Goal: Task Accomplishment & Management: Use online tool/utility

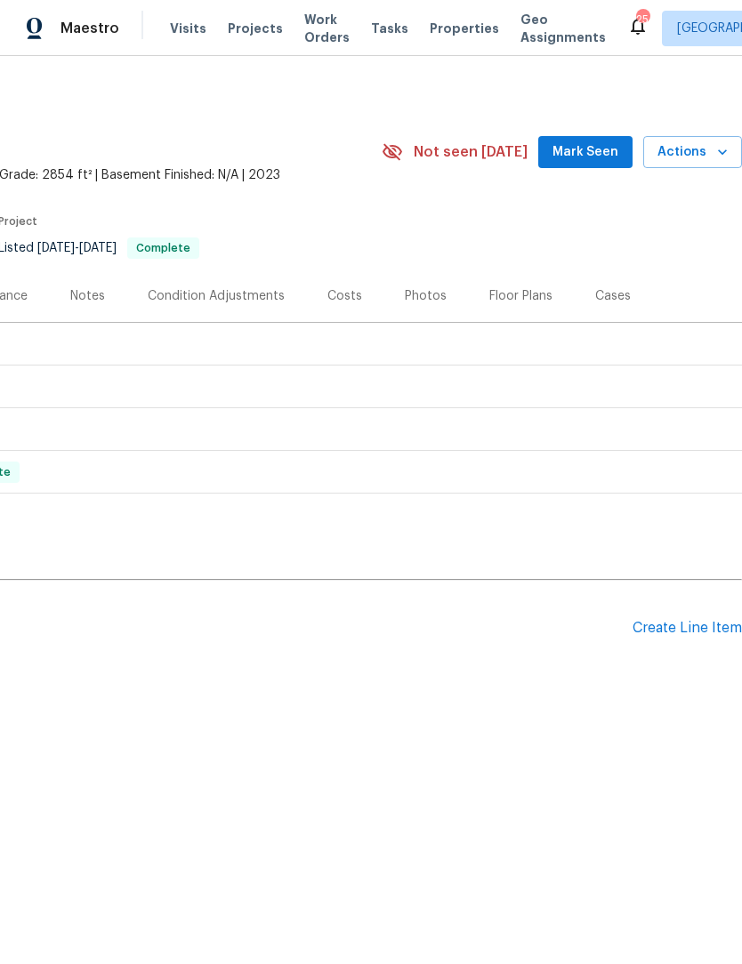
scroll to position [0, 263]
click at [664, 635] on div "Create Line Item" at bounding box center [686, 628] width 109 height 17
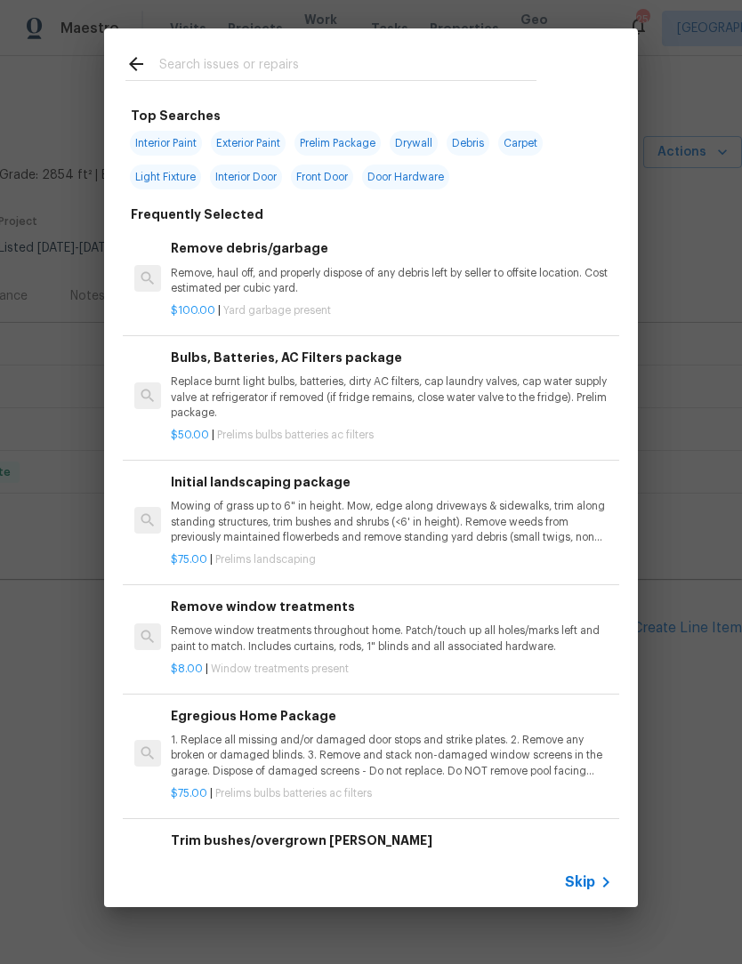
click at [197, 66] on input "text" at bounding box center [347, 66] width 377 height 27
type input "Roof"
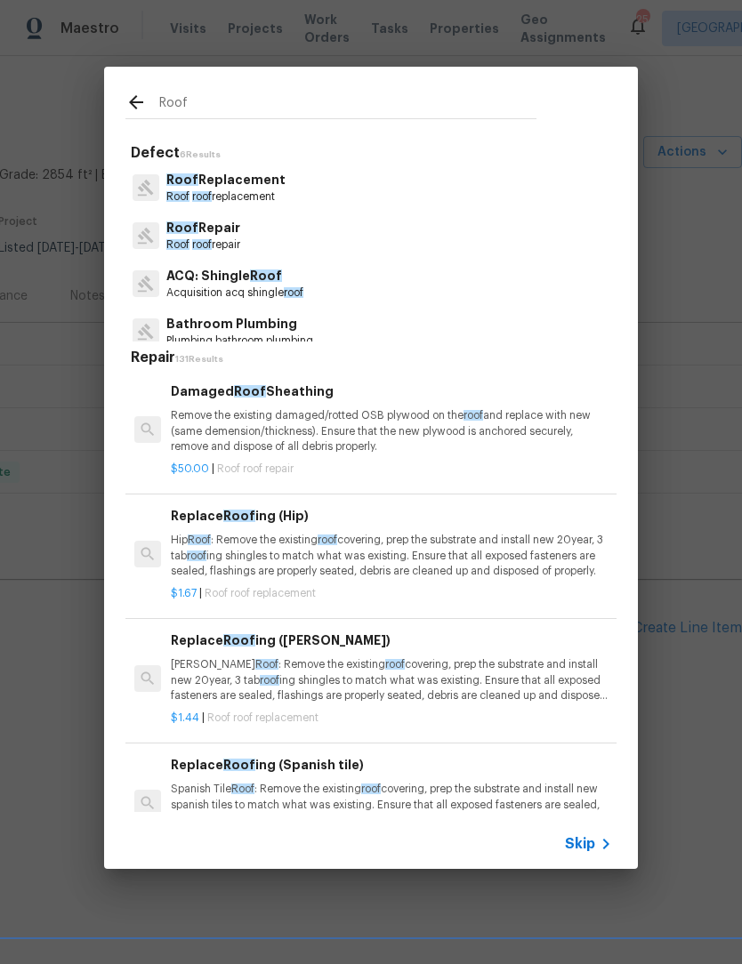
click at [194, 181] on p "Roof Replacement" at bounding box center [225, 180] width 119 height 19
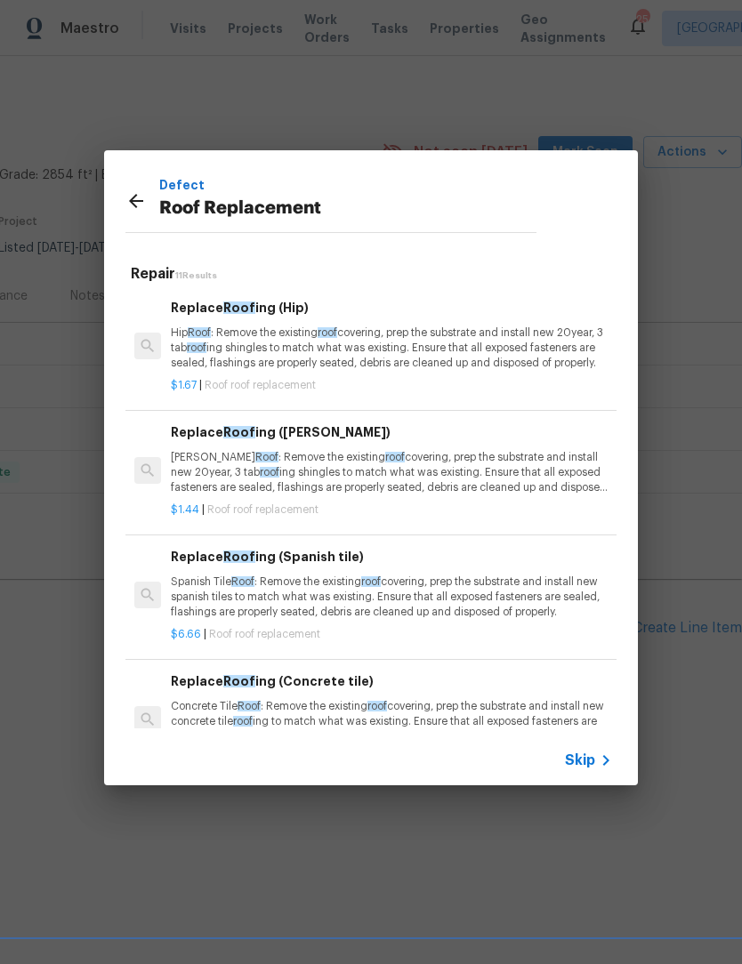
click at [206, 341] on p "Hip Roof : Remove the existing roof covering, prep the substrate and install ne…" at bounding box center [391, 348] width 441 height 45
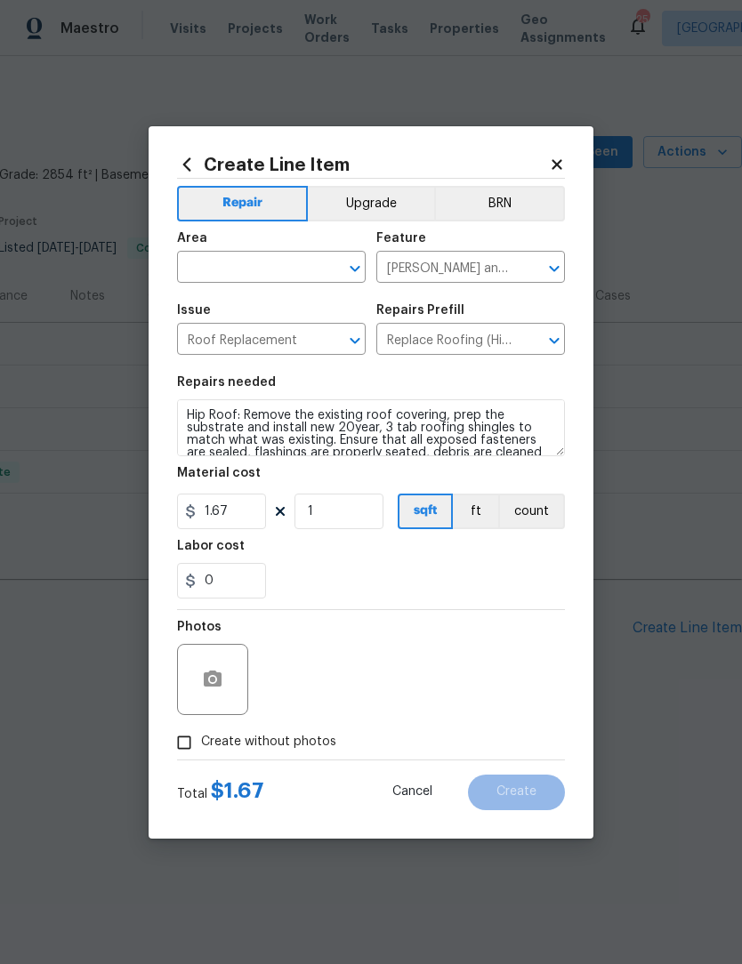
click at [205, 246] on div "Area" at bounding box center [271, 243] width 189 height 23
click at [181, 255] on input "text" at bounding box center [246, 269] width 139 height 28
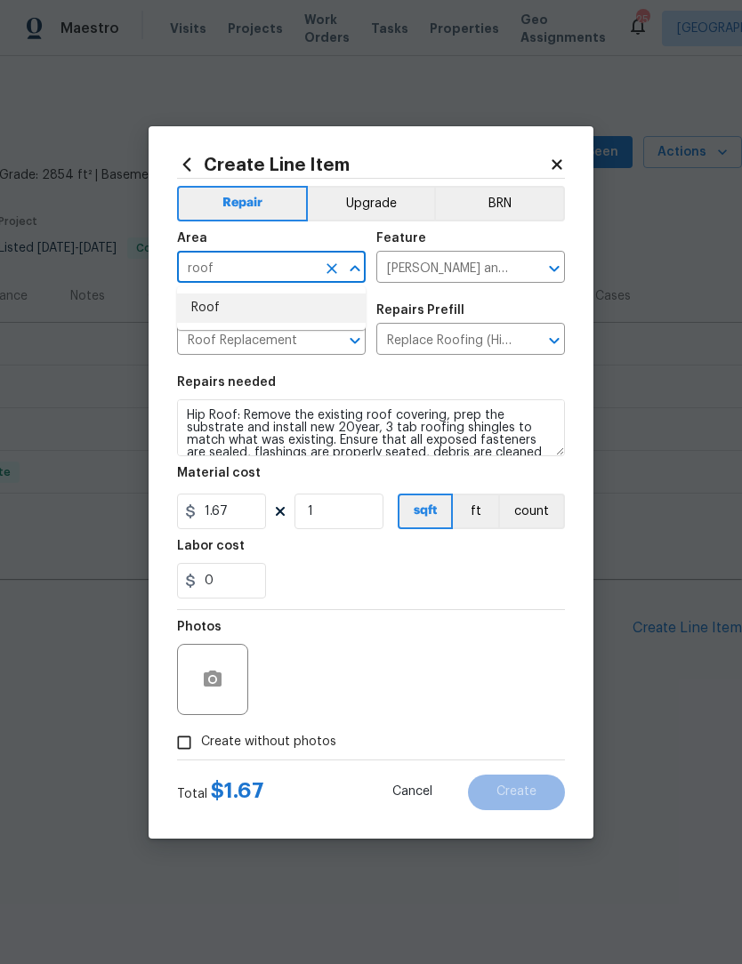
click at [200, 305] on li "Roof" at bounding box center [271, 308] width 189 height 29
type input "Roof"
click at [200, 740] on input "Create without photos" at bounding box center [184, 743] width 34 height 34
checkbox input "true"
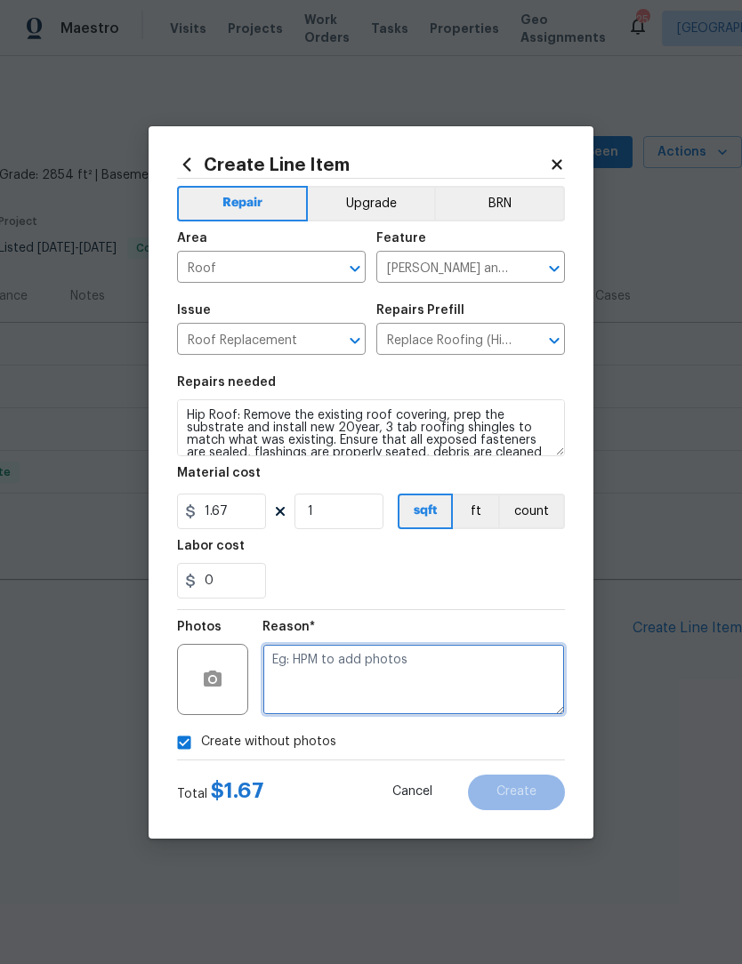
click at [306, 674] on textarea at bounding box center [413, 679] width 302 height 71
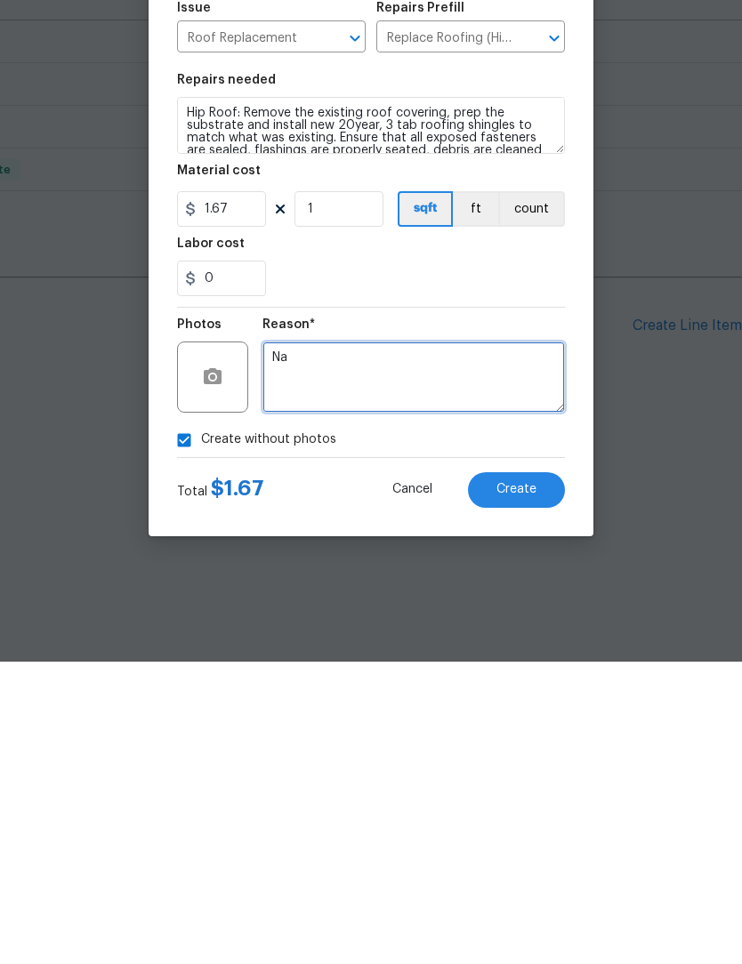
scroll to position [0, 0]
type textarea "Na"
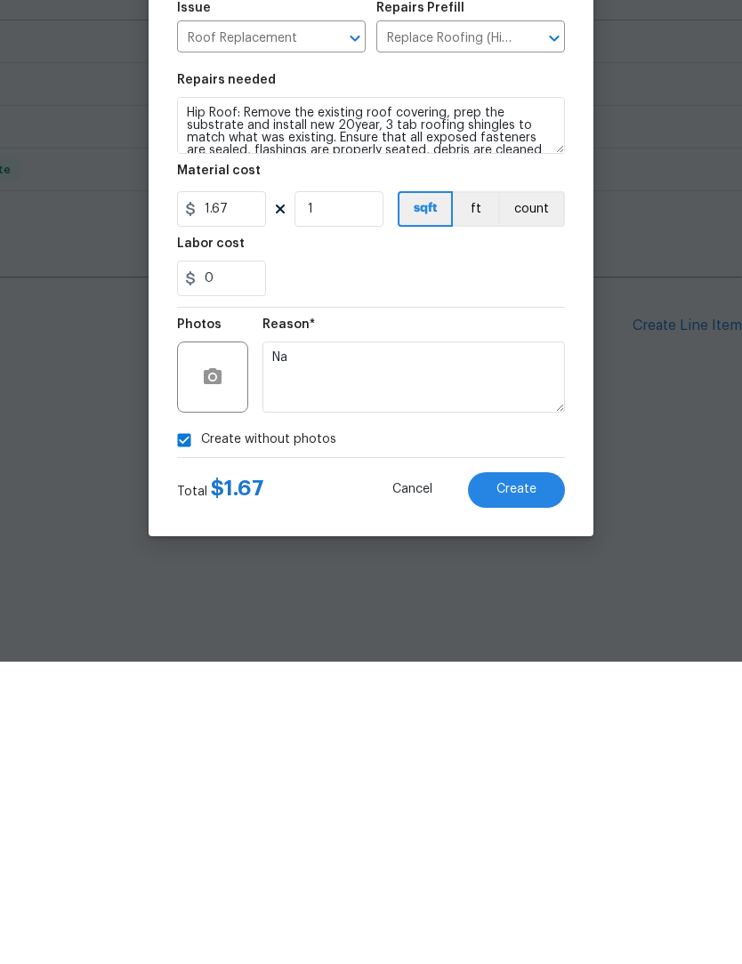
click at [524, 775] on button "Create" at bounding box center [516, 793] width 97 height 36
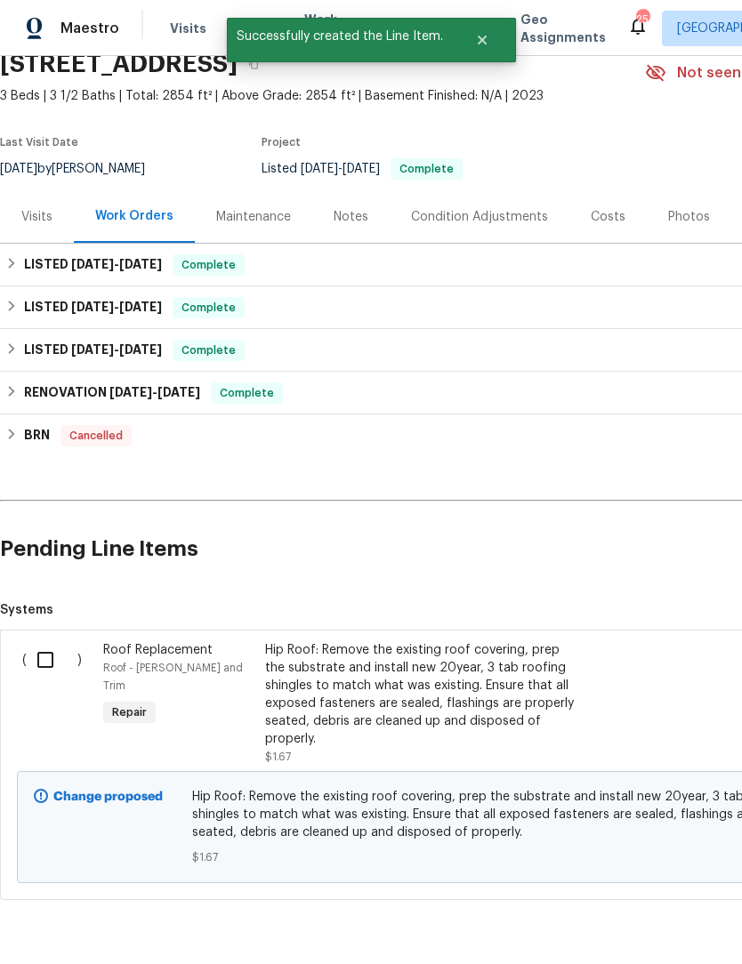
scroll to position [77, 0]
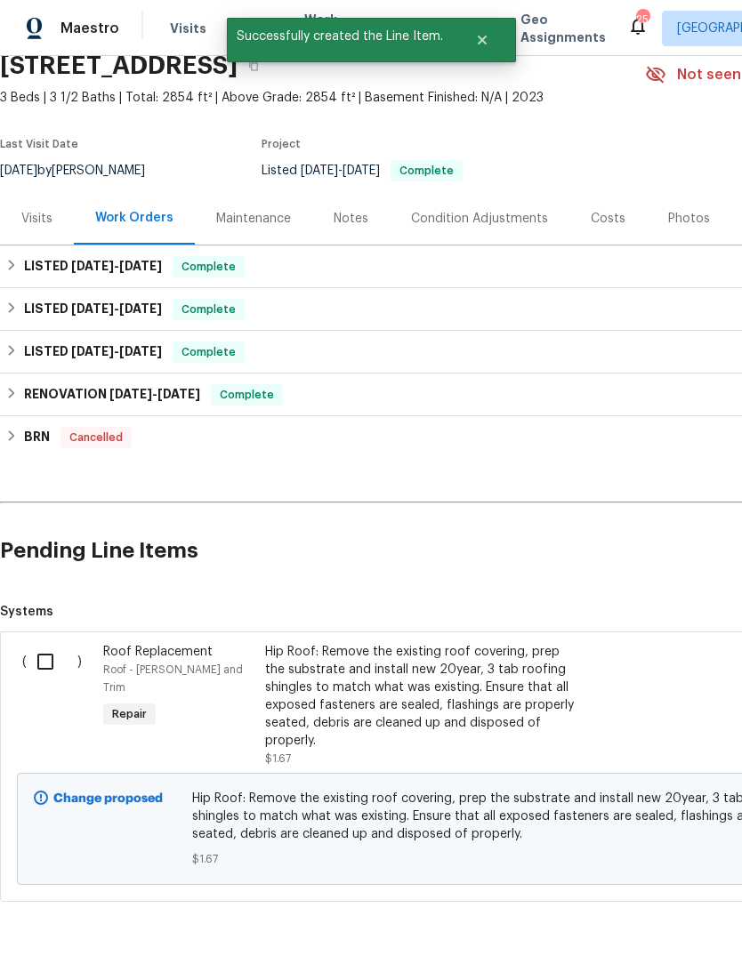
click at [55, 661] on input "checkbox" at bounding box center [52, 661] width 51 height 37
checkbox input "true"
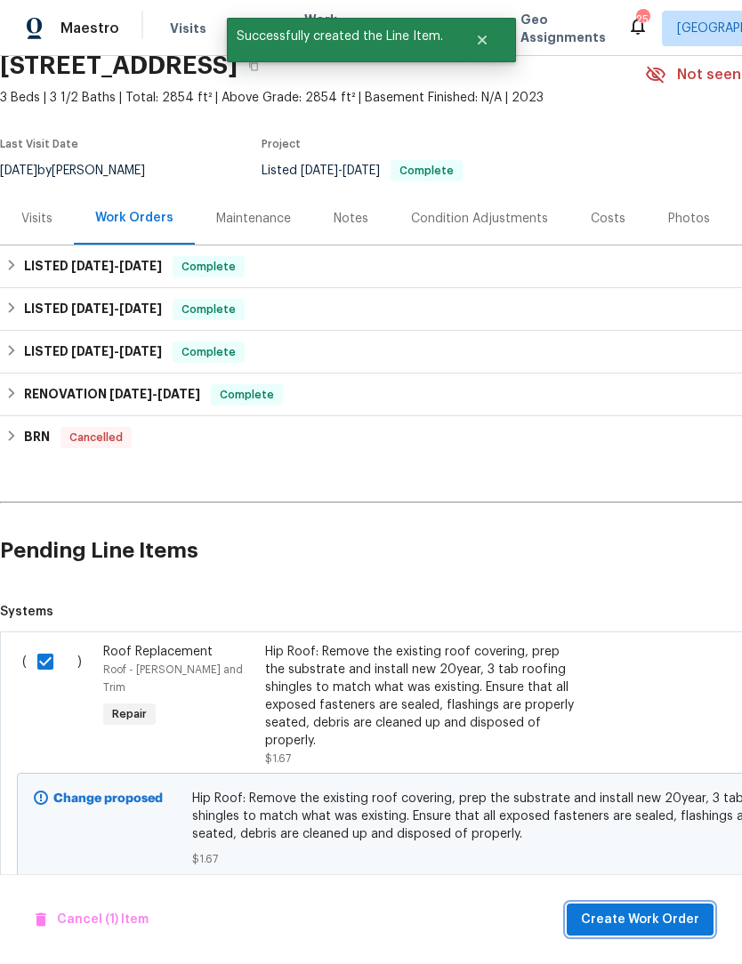
click at [653, 906] on button "Create Work Order" at bounding box center [640, 920] width 147 height 33
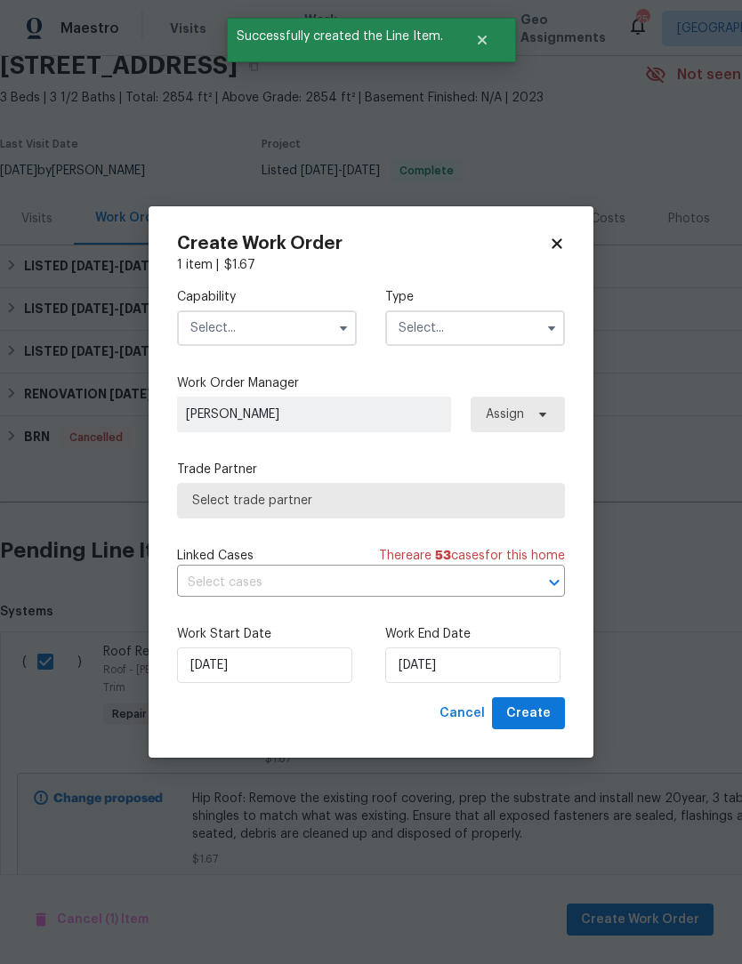
click at [256, 326] on input "text" at bounding box center [267, 328] width 180 height 36
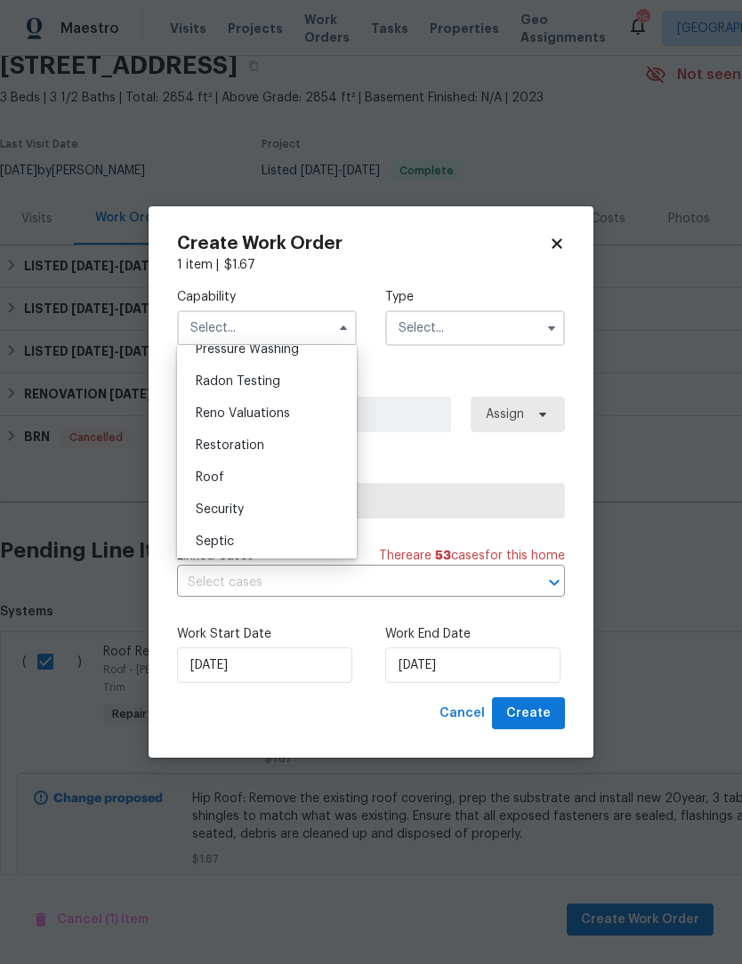
scroll to position [1664, 0]
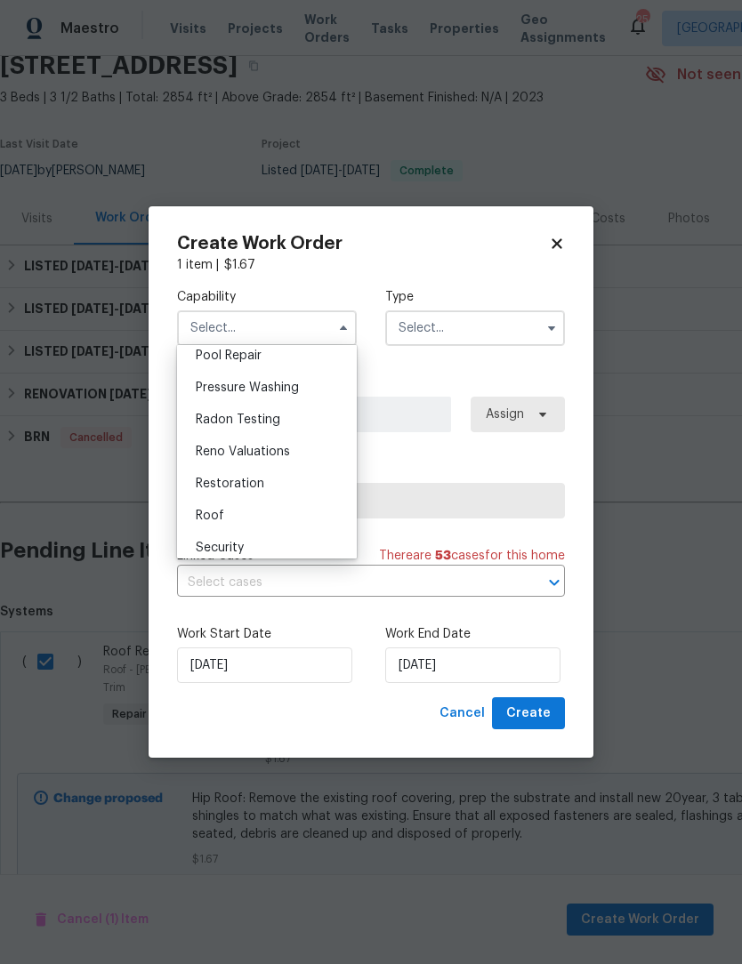
click at [216, 519] on span "Roof" at bounding box center [210, 516] width 28 height 12
type input "Roof"
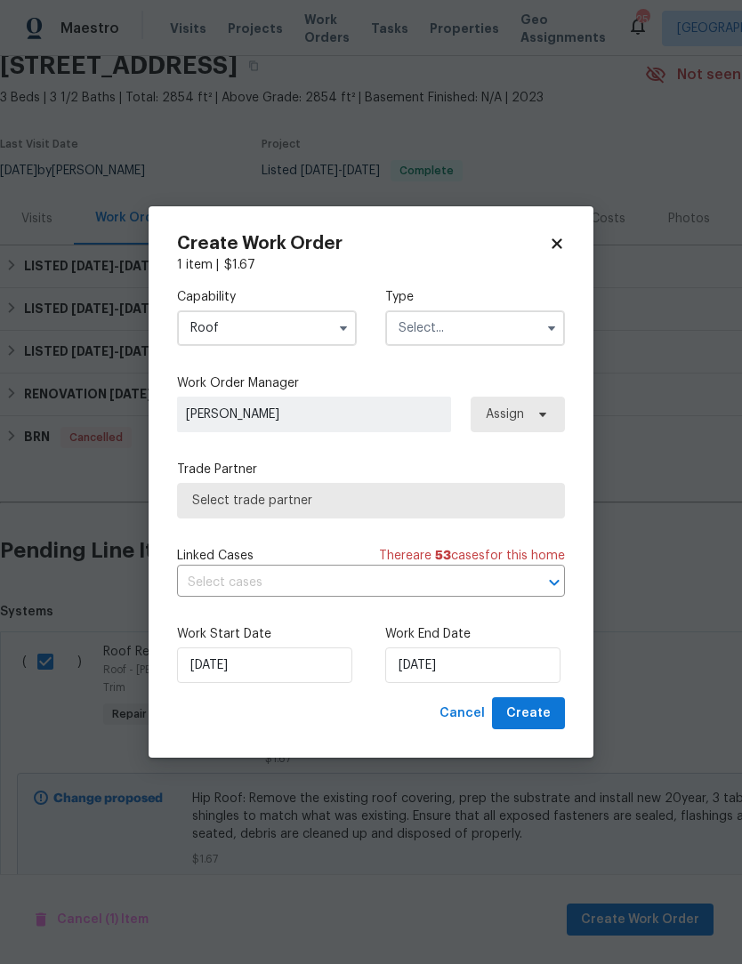
click at [455, 323] on input "text" at bounding box center [475, 328] width 180 height 36
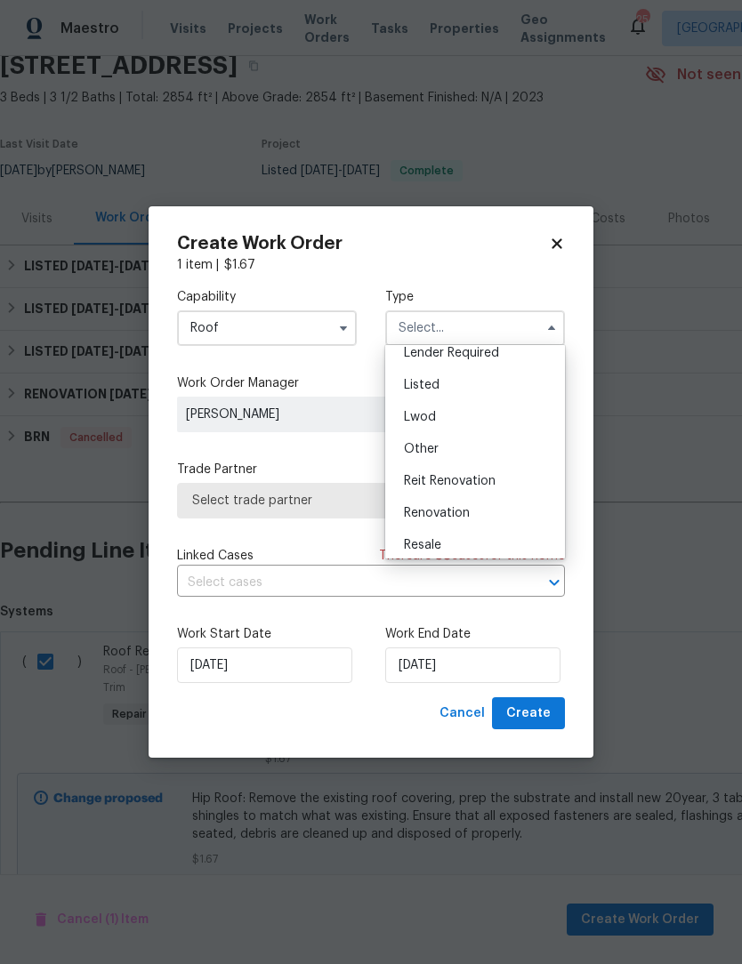
scroll to position [143, 0]
click at [425, 376] on span "Listed" at bounding box center [422, 382] width 36 height 12
type input "Listed"
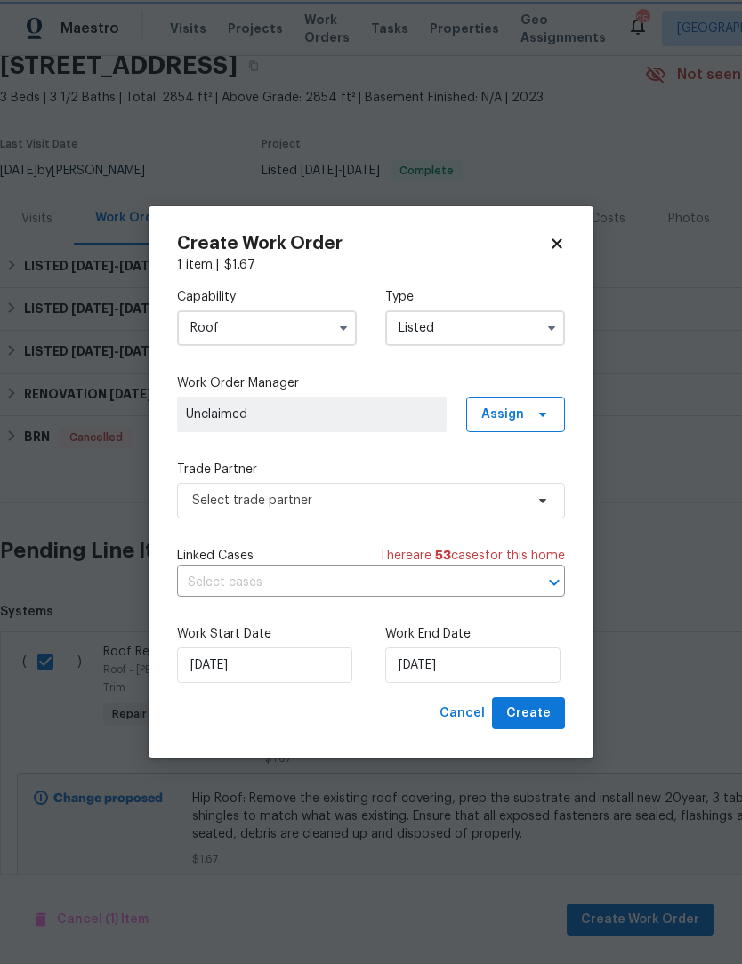
scroll to position [0, 0]
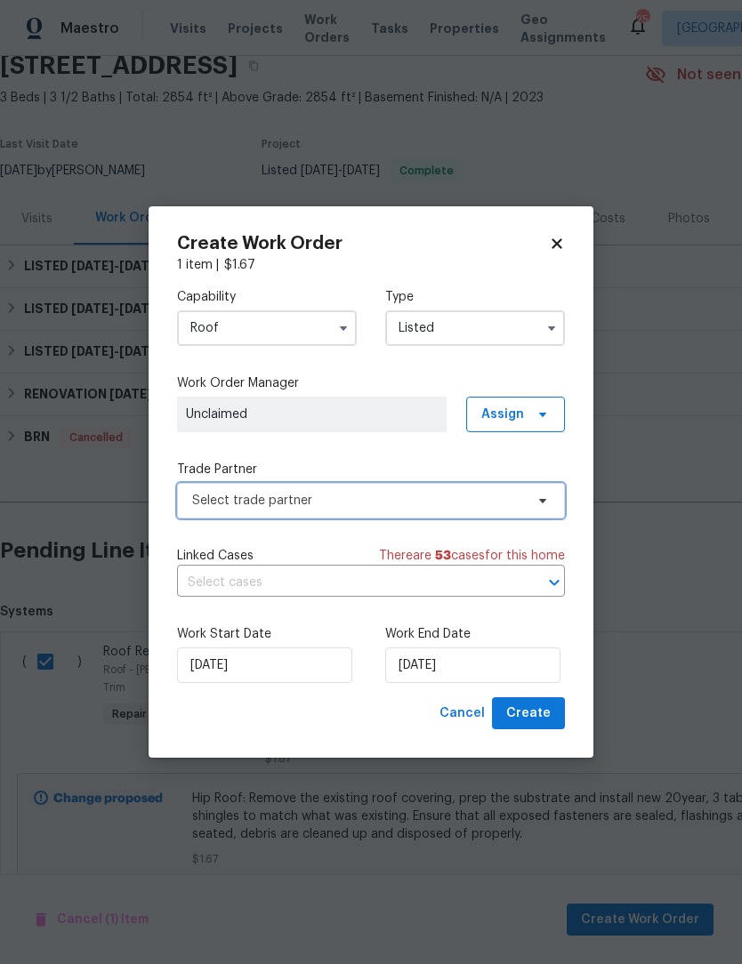
click at [290, 503] on span "Select trade partner" at bounding box center [358, 501] width 332 height 18
